Goal: Transaction & Acquisition: Book appointment/travel/reservation

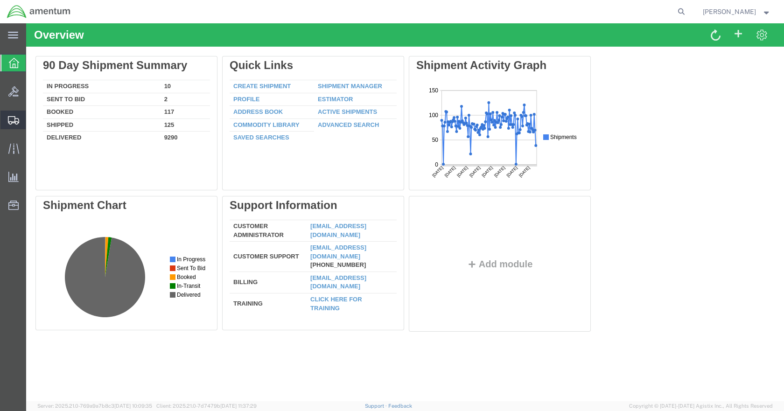
click at [11, 124] on icon at bounding box center [13, 120] width 11 height 8
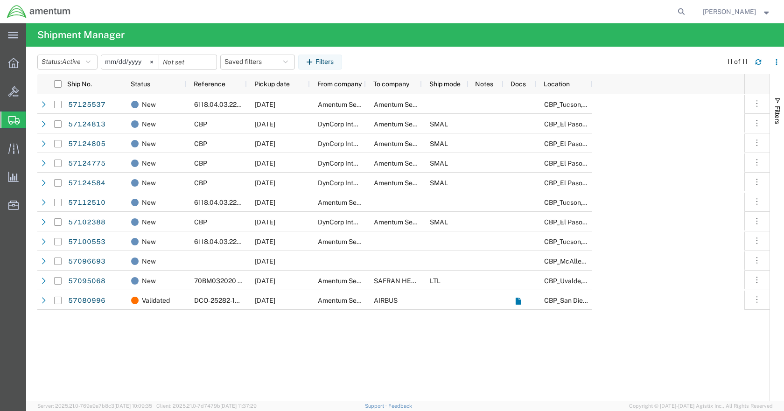
click at [0, 0] on span "Shipment Manager" at bounding box center [0, 0] width 0 height 0
click at [0, 0] on span "Create Shipment" at bounding box center [0, 0] width 0 height 0
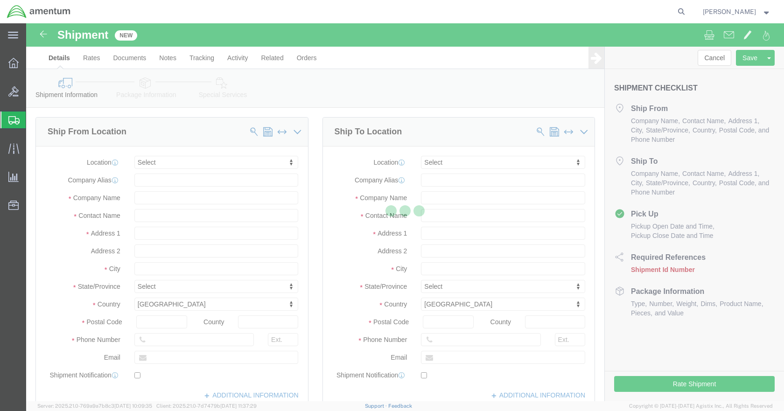
select select
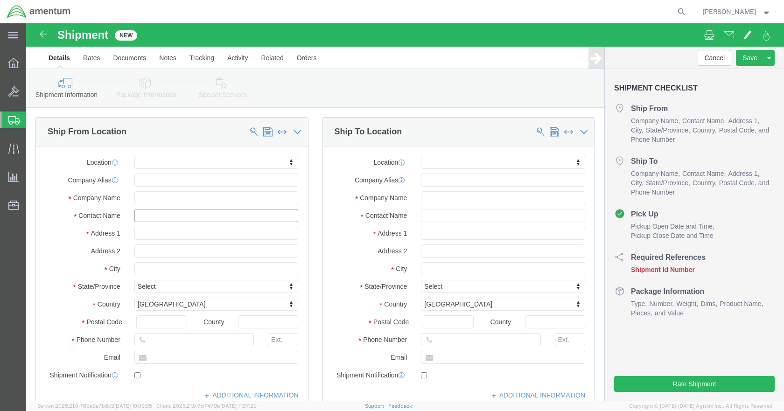
click input "text"
click input "[PERSON_NAME]"
type input "[PERSON_NAME]"
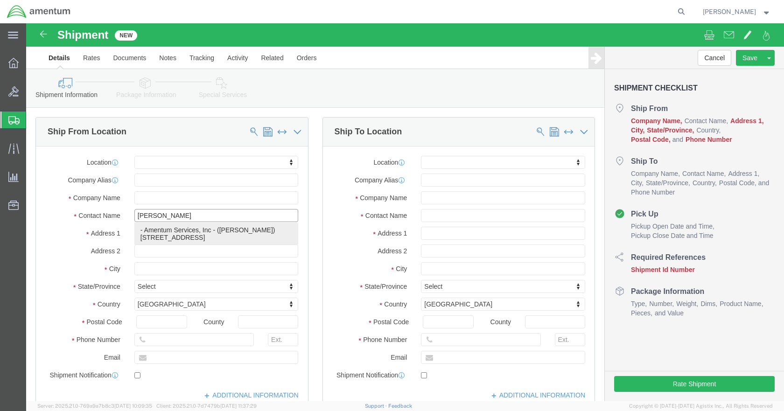
click p "- Amentum Services, Inc - ([PERSON_NAME]) [STREET_ADDRESS]"
select select
type input "[STREET_ADDRESS]"
type input "Building 1422"
type input "48045"
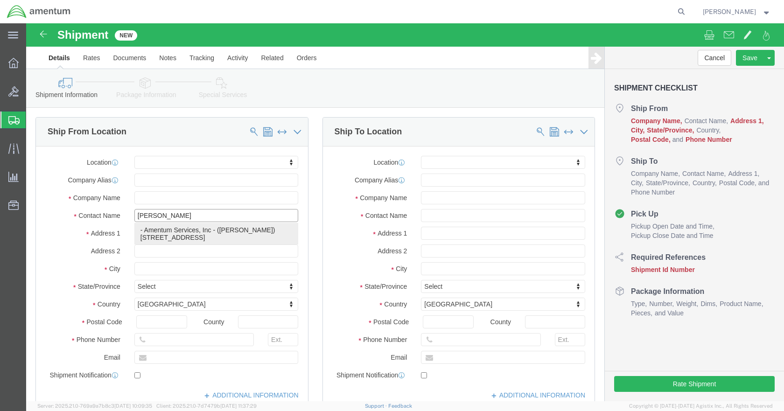
type input "Amentum Services, Inc"
type input "[PERSON_NAME]"
type input "Selfridge"
select select "MI"
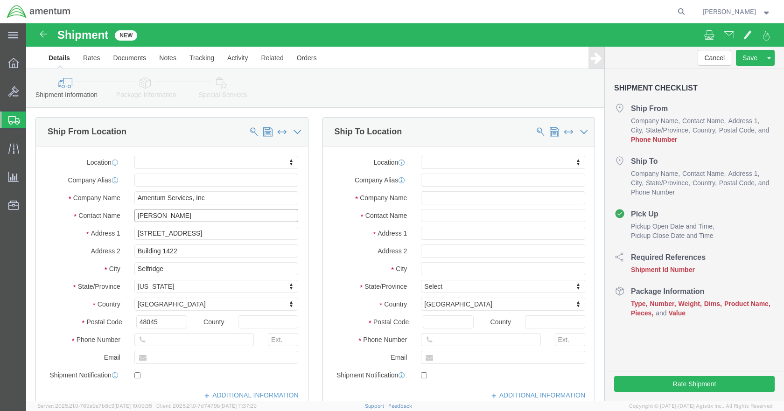
type input "[PERSON_NAME]"
click input "text"
type input "5869542217"
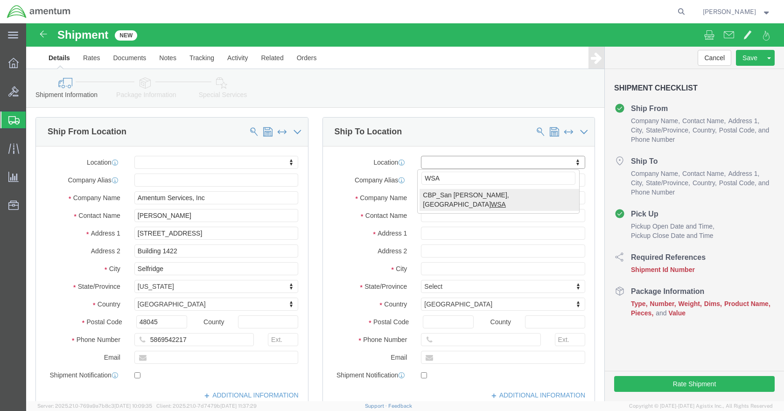
type input "WSA"
select select "49914"
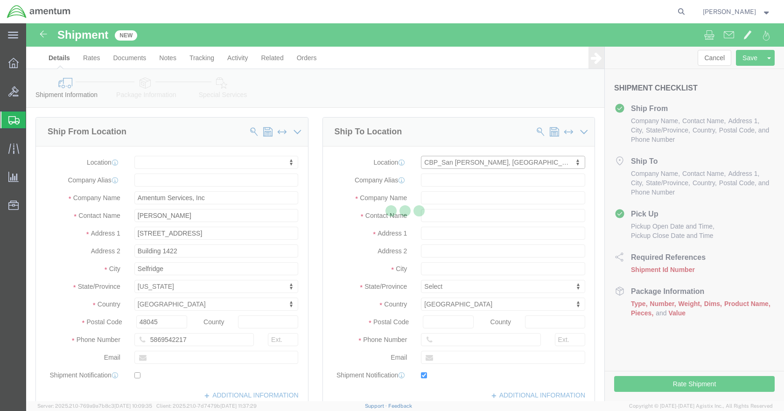
type input "[STREET_ADDRESS]"
type input "76904"
type input "[PHONE_NUMBER]"
type input "[PERSON_NAME][EMAIL_ADDRESS][PERSON_NAME][DOMAIN_NAME]"
checkbox input "true"
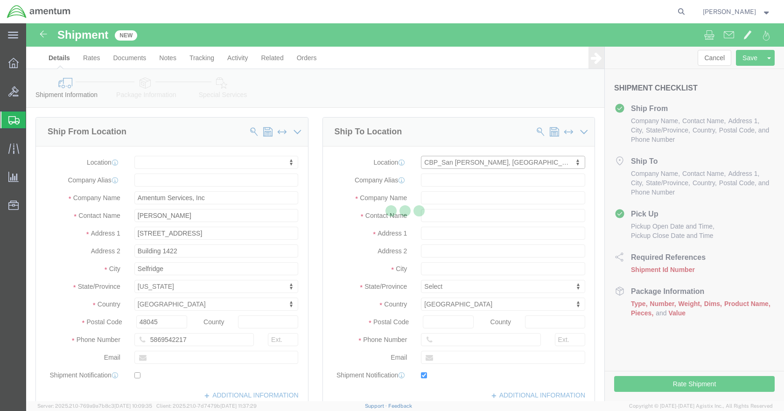
type input "Amentum Services, Inc"
type input "[PERSON_NAME]"
type input "San [PERSON_NAME]"
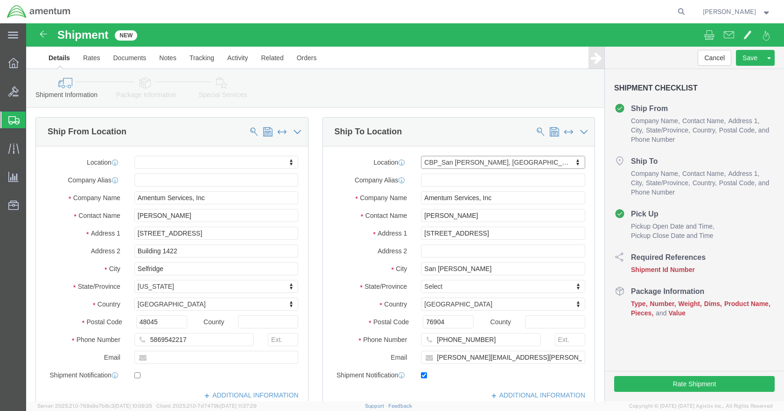
select select "[GEOGRAPHIC_DATA]"
click input "checkbox"
checkbox input "false"
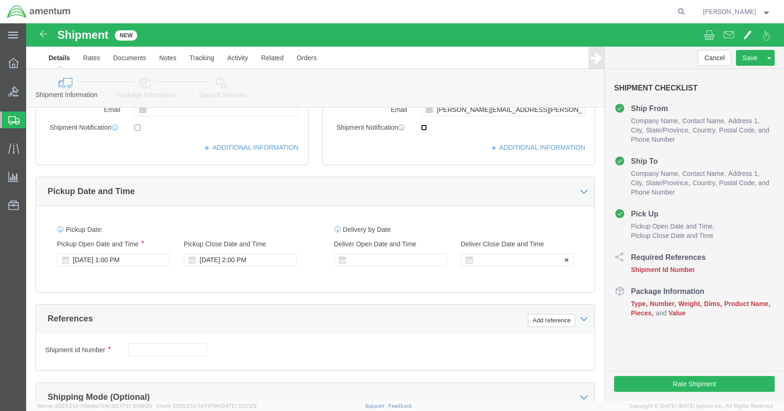
scroll to position [326, 0]
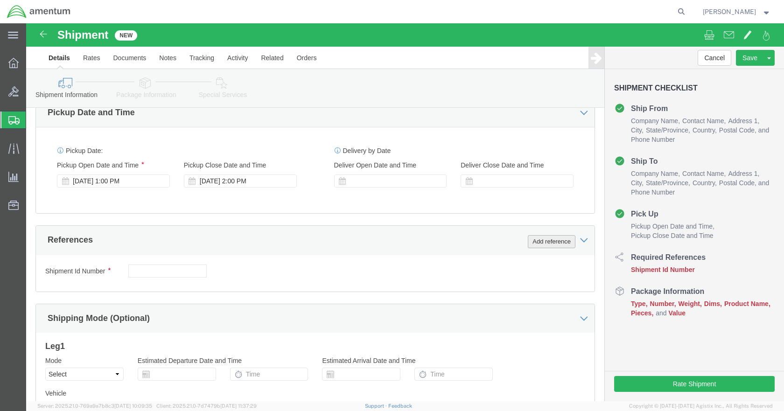
click button "Add reference"
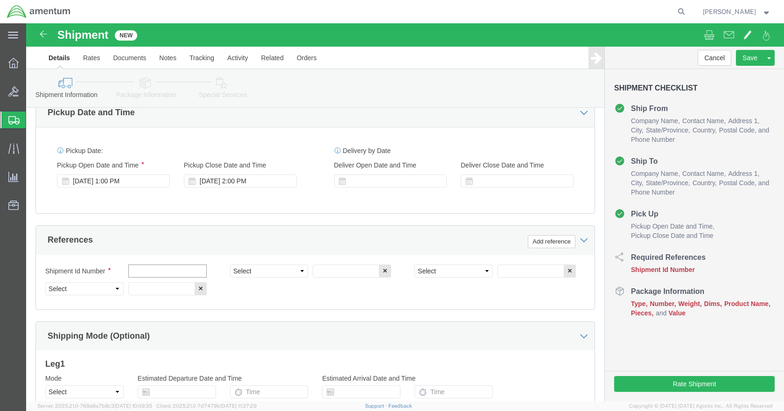
click input "text"
type input "RAFTS"
type input "CBP"
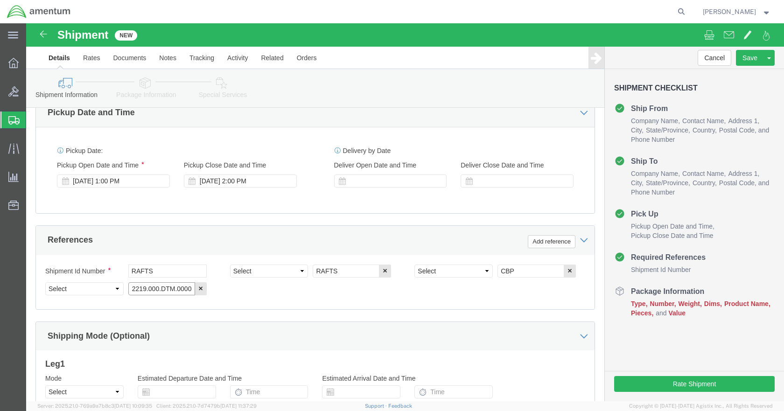
type input "6118.04.03.2219.000.DTM.0000"
click select "Select Account Type Activity ID Airline Appointment Number ASN Batch Request # …"
select select "CUSTREF"
click select "Select Account Type Activity ID Airline Appointment Number ASN Batch Request # …"
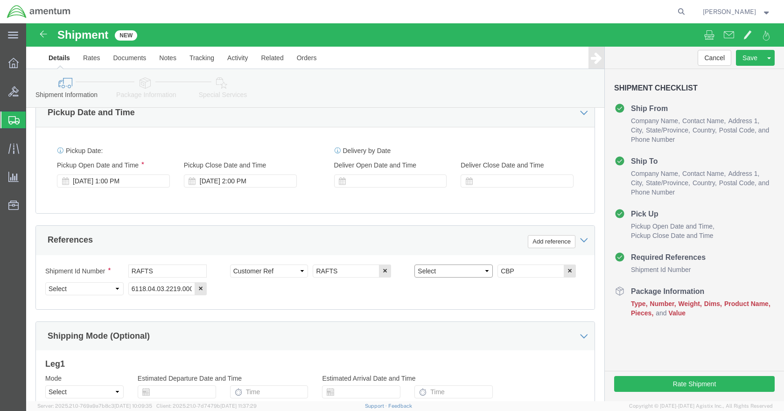
click select "Select Account Type Activity ID Airline Appointment Number ASN Batch Request # …"
select select "DEPT"
click select "Select Account Type Activity ID Airline Appointment Number ASN Batch Request # …"
select select "PROJNUM"
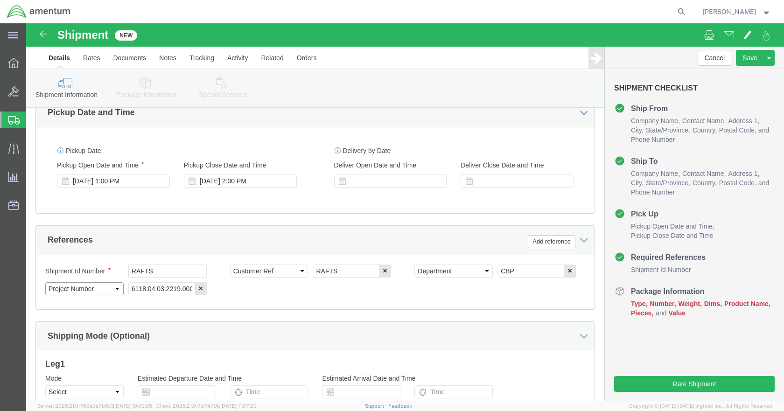
click select "Select Account Type Activity ID Airline Appointment Number ASN Batch Request # …"
click icon
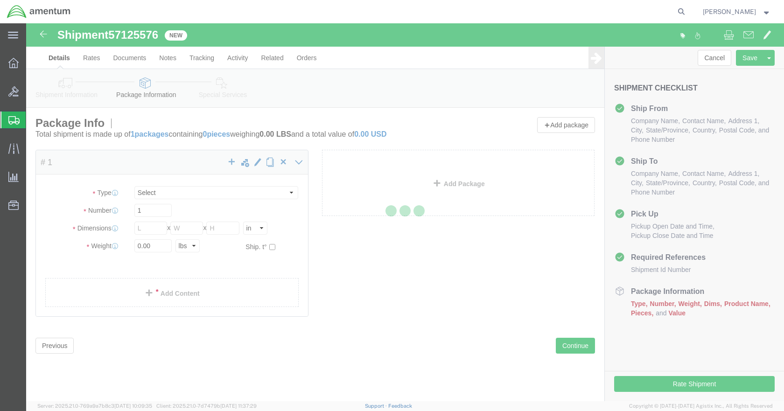
select select "CBOX"
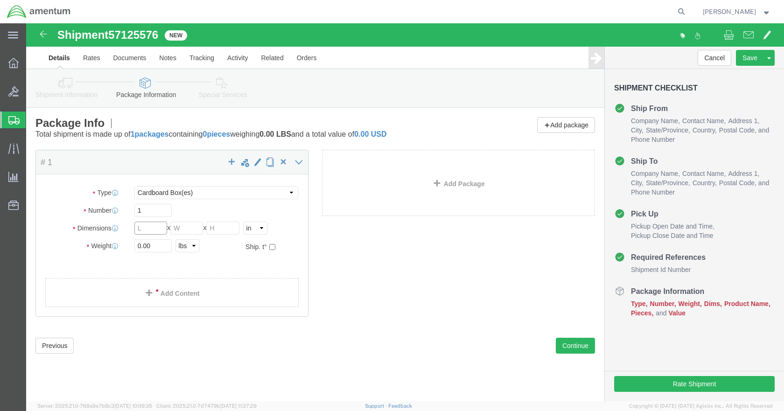
click input "text"
type input "18"
type input "28"
type input "75"
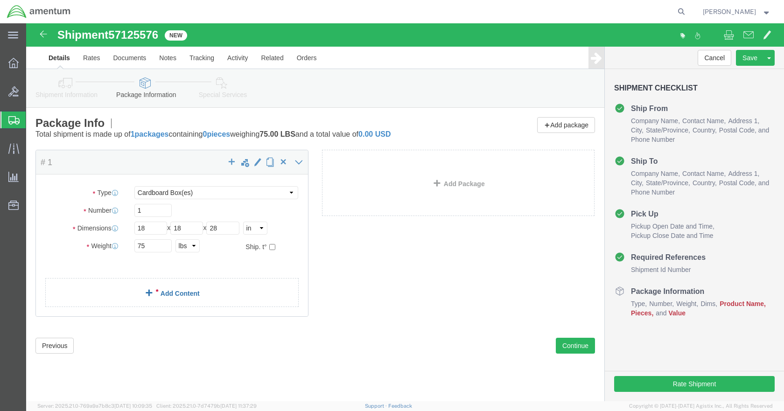
click link "Add Content"
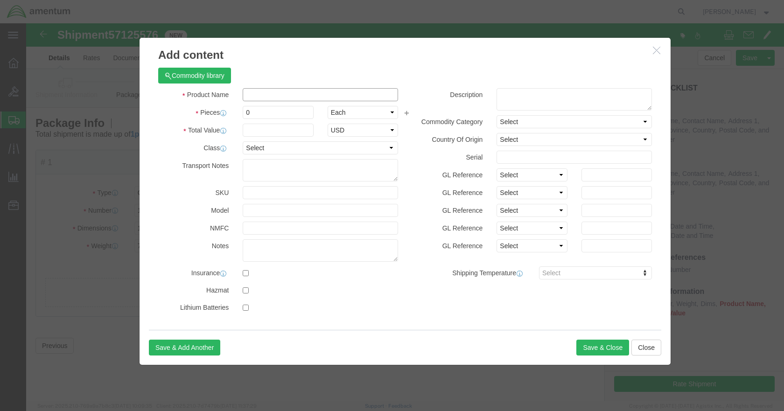
click input "text"
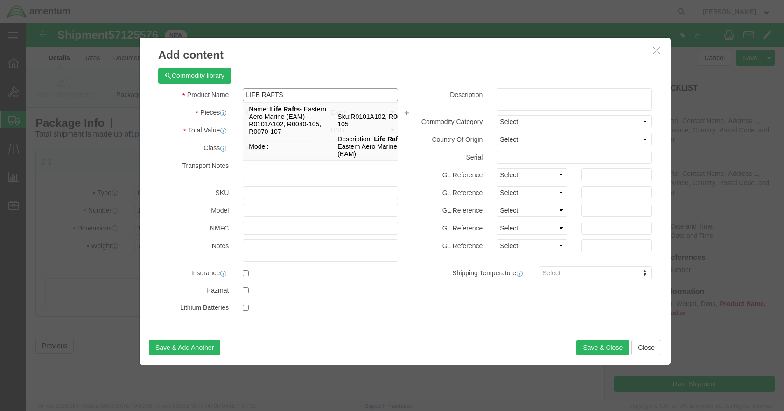
type input "LIFE RAFTS"
click label "Class"
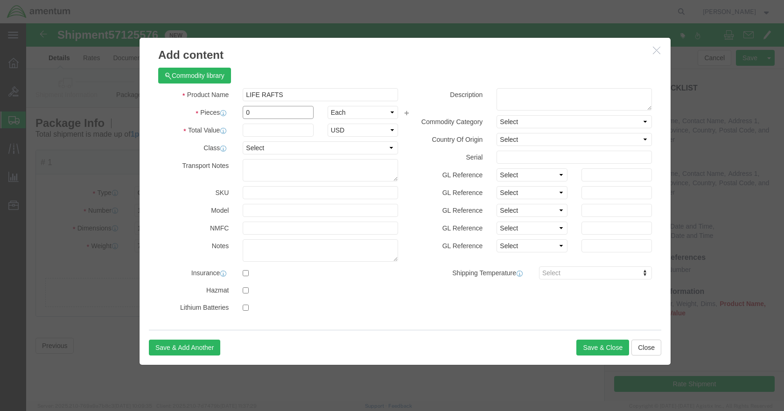
click input "0"
type input "2"
click input "text"
type input "20000"
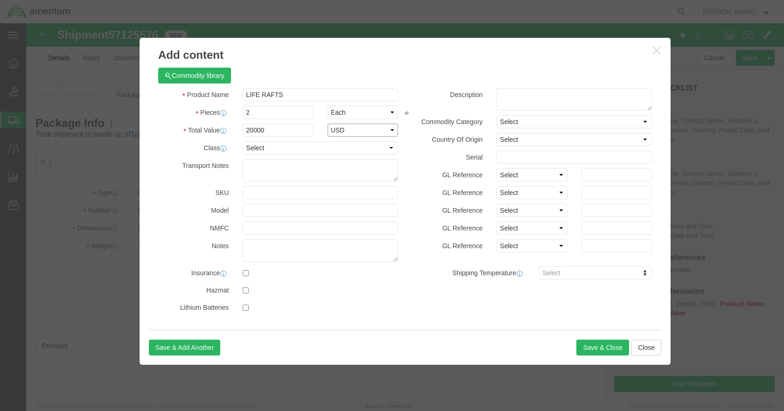
select select "USD"
click input "checkbox"
checkbox input "true"
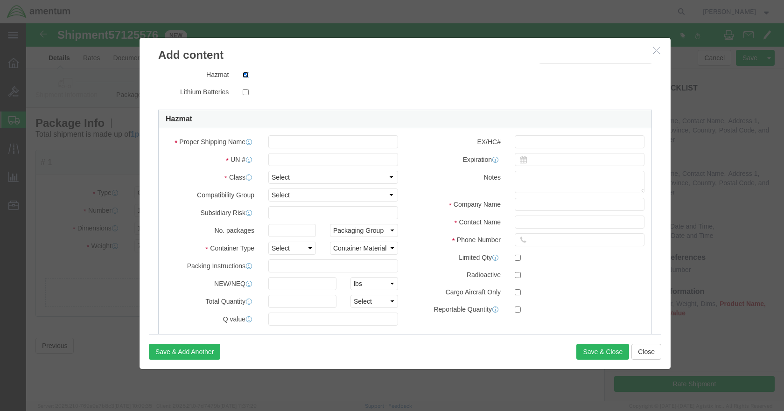
scroll to position [233, 0]
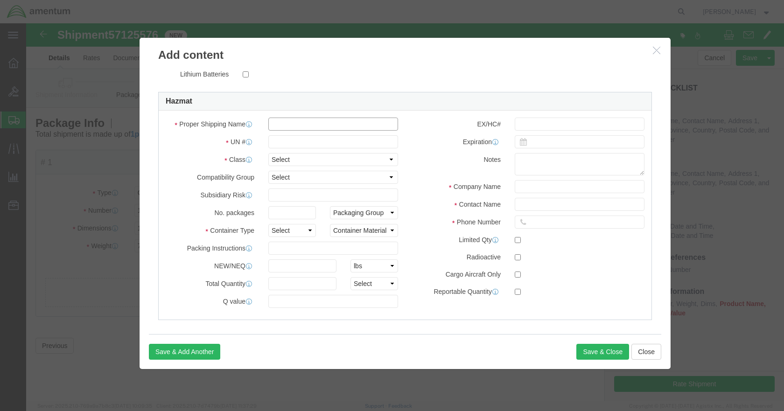
click input "text"
type input "LIFE-SAVING APPLIANCES,SELF-INFLATING"
type input "2990"
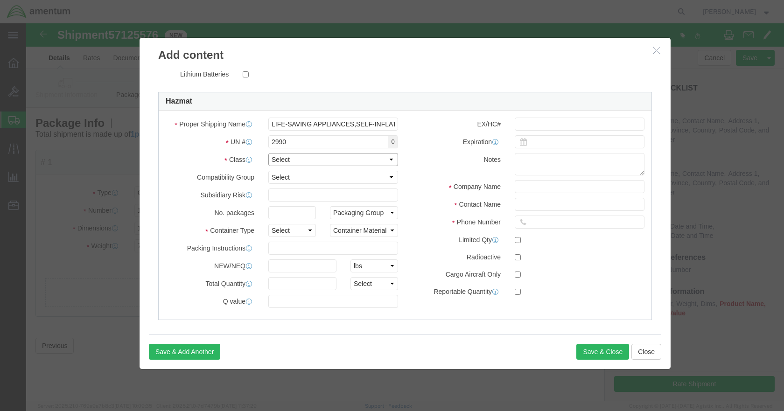
click select "Select 1 Explosive 1.1 Explosive 1.2 Explosive 1.3 Explosive 1.4 Explosive 1.5 …"
select select "9 Miscellaneous"
click select "Select 1 Explosive 1.1 Explosive 1.2 Explosive 1.3 Explosive 1.4 Explosive 1.5 …"
click select "Select 1 - Drums 2 - Reserved 3 - Jerricans 4 - Boxes 5 - Bags 6 - Composite Pa…"
select select "BOXES"
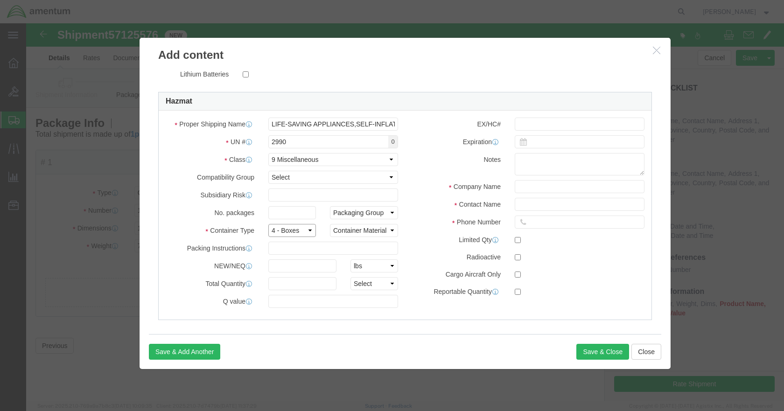
click select "Select 1 - Drums 2 - Reserved 3 - Jerricans 4 - Boxes 5 - Bags 6 - Composite Pa…"
click select "Container Material A - Steel (all types and surface treatments) B - Aluminum C …"
select select "FIBERBOARD"
click select "Container Material A - Steel (all types and surface treatments) B - Aluminum C …"
click input "text"
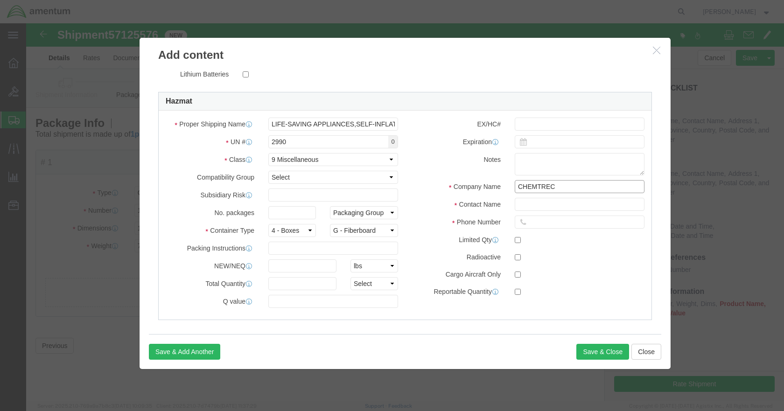
type input "CHEMTREC"
type input "CCN216832"
type input "7065273887"
click button "Save & Close"
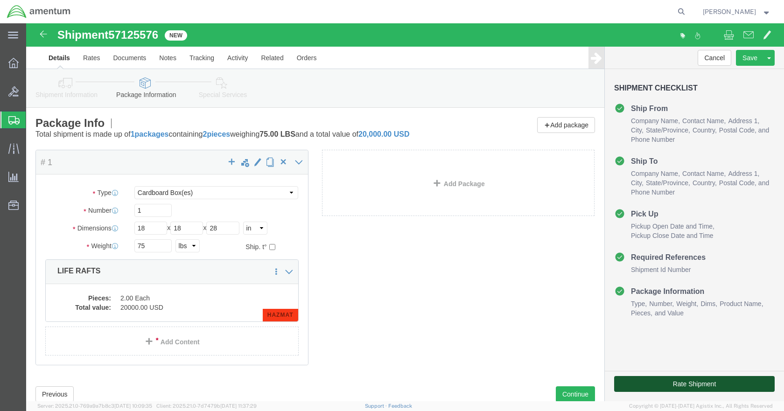
click button "Rate Shipment"
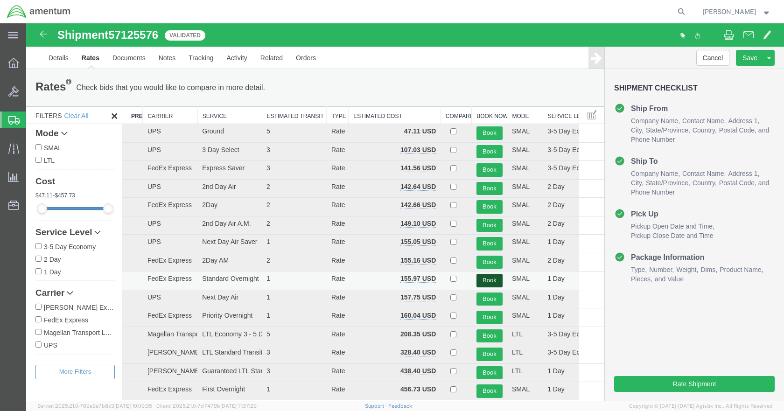
click at [481, 280] on button "Book" at bounding box center [489, 281] width 26 height 14
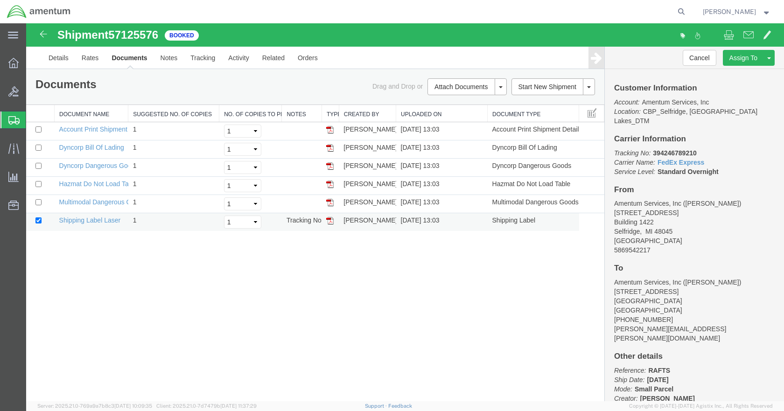
click at [330, 222] on img at bounding box center [329, 220] width 7 height 7
